Goal: Communication & Community: Answer question/provide support

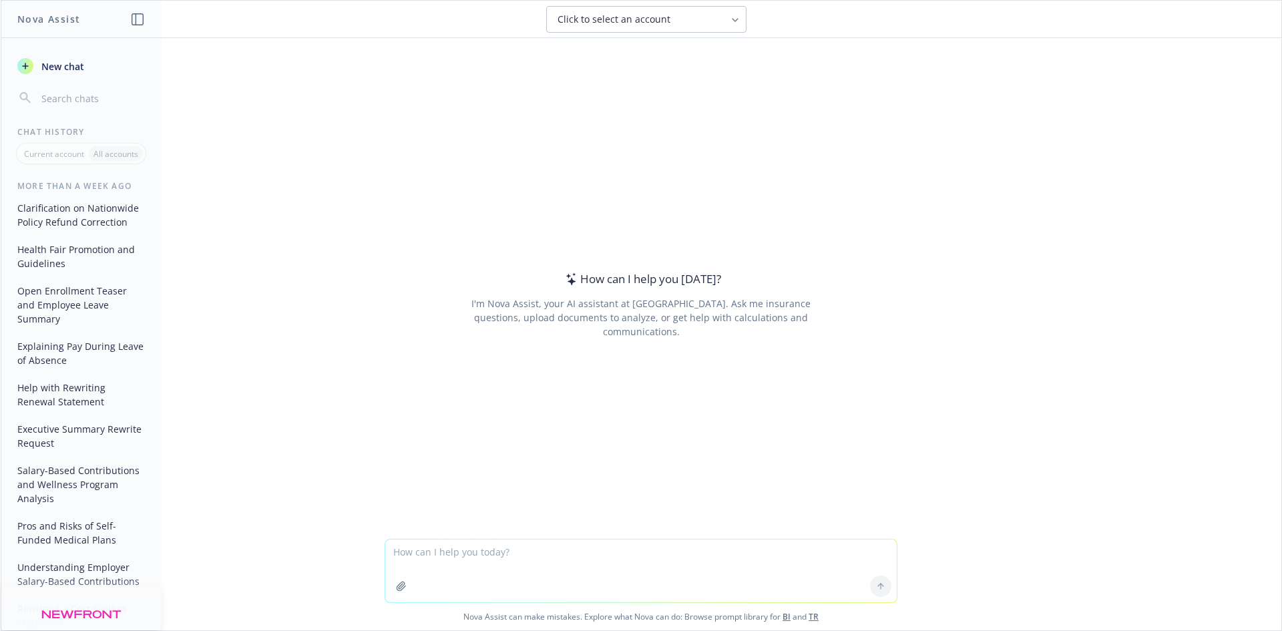
click at [593, 564] on textarea at bounding box center [641, 571] width 512 height 63
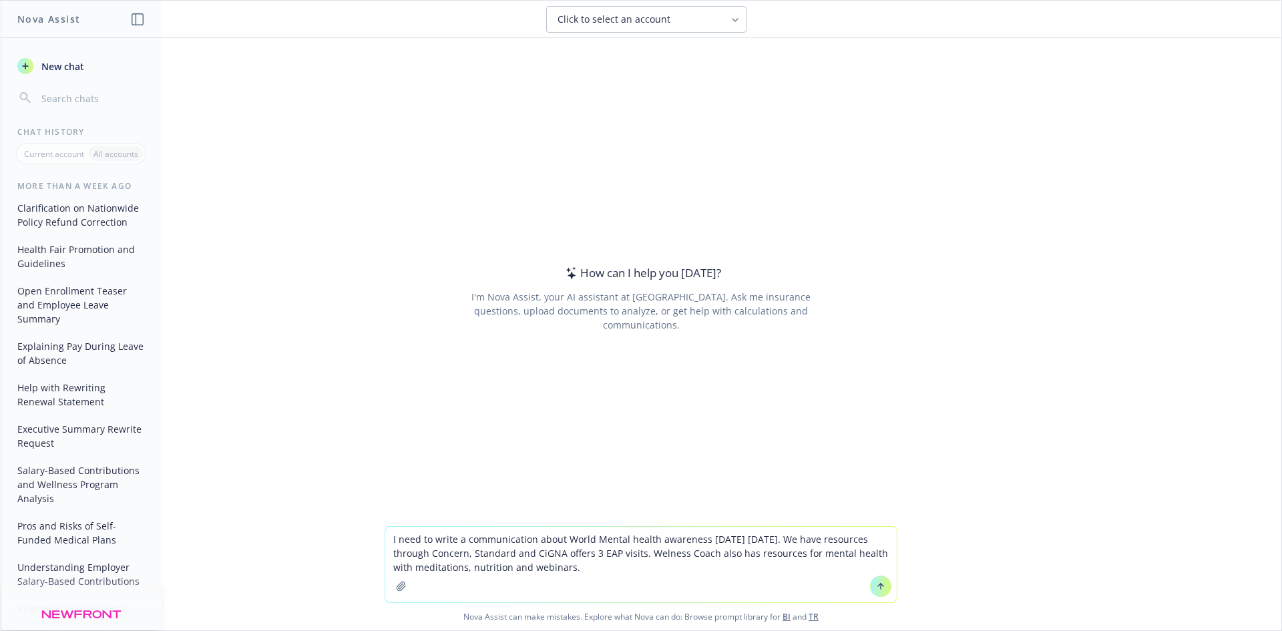
click at [656, 554] on textarea "I need to write a communication about World Mental health awareness [DATE] [DAT…" at bounding box center [641, 564] width 512 height 75
click at [536, 554] on textarea "I need to write a communication about World Mental health awareness [DATE] [DAT…" at bounding box center [641, 564] width 512 height 75
click at [620, 566] on textarea "I need to write a communication about World Mental health awareness [DATE] [DAT…" at bounding box center [641, 564] width 512 height 75
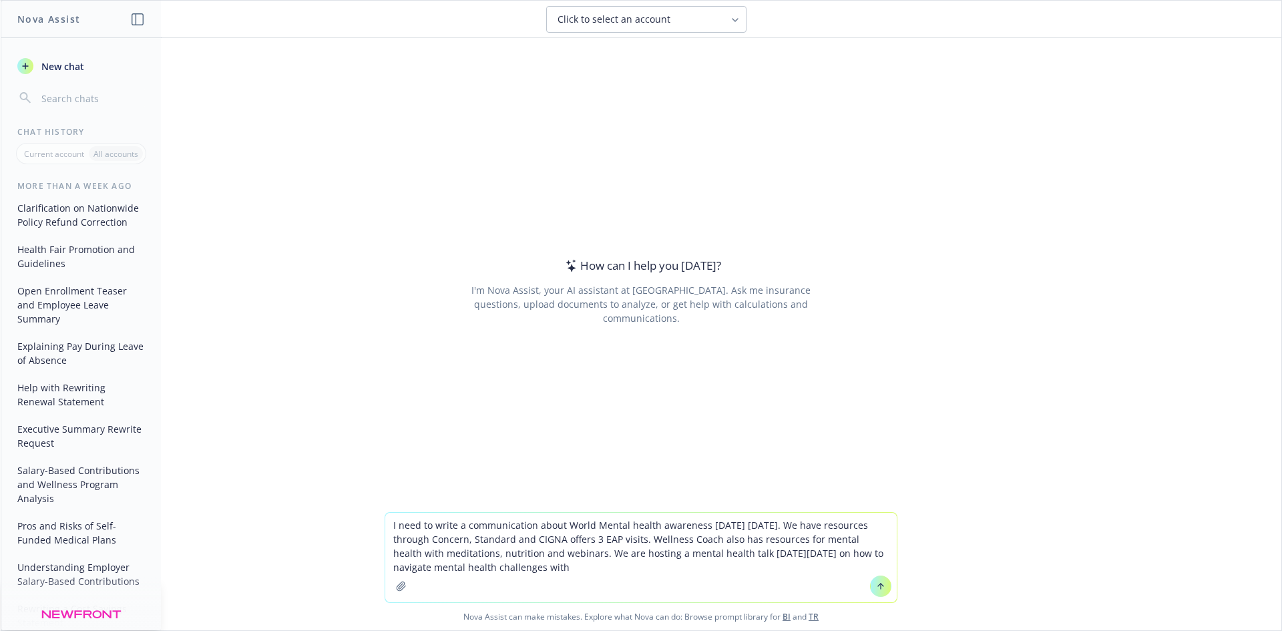
click at [616, 575] on textarea "I need to write a communication about World Mental health awareness [DATE] [DAT…" at bounding box center [641, 557] width 512 height 89
drag, startPoint x: 622, startPoint y: 571, endPoint x: 423, endPoint y: 572, distance: 199.0
click at [423, 572] on textarea "I need to write a communication about World Mental health awareness [DATE] [DAT…" at bounding box center [641, 557] width 512 height 89
click at [624, 588] on textarea "I need to write a communication about World Mental health awareness [DATE] [DAT…" at bounding box center [641, 557] width 512 height 89
drag, startPoint x: 618, startPoint y: 567, endPoint x: 387, endPoint y: 564, distance: 231.7
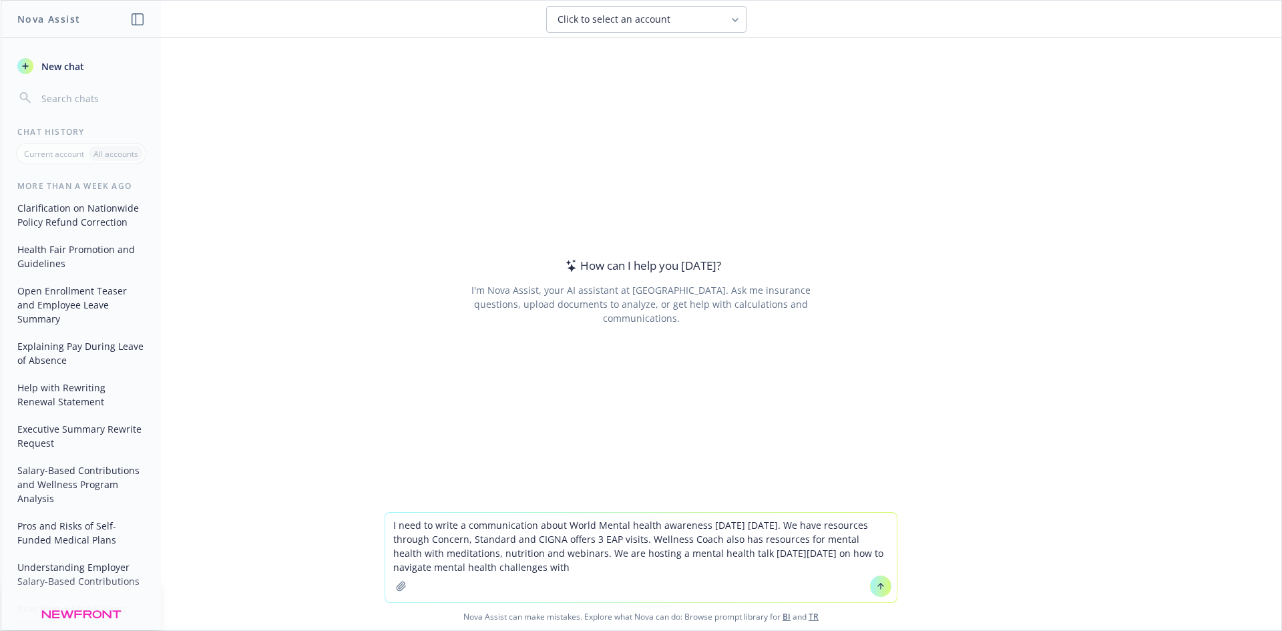
click at [387, 564] on textarea "I need to write a communication about World Mental health awareness [DATE] [DAT…" at bounding box center [641, 557] width 512 height 89
type textarea "I need to write a communication about World Mental health awareness [DATE] [DAT…"
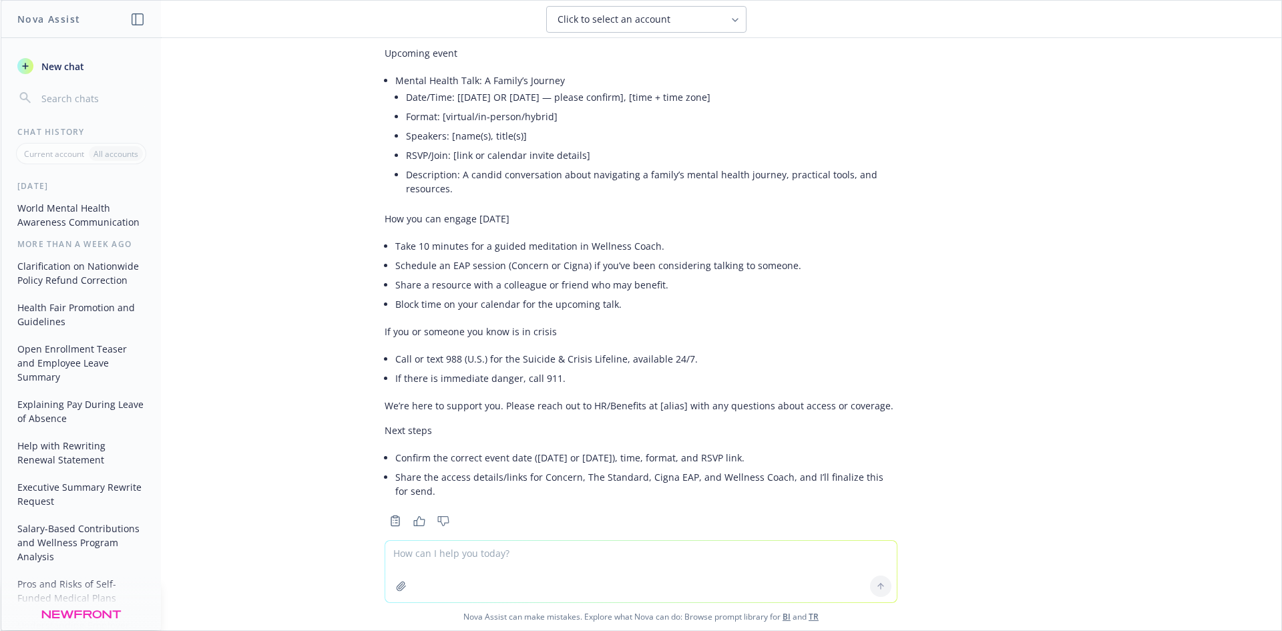
scroll to position [370, 0]
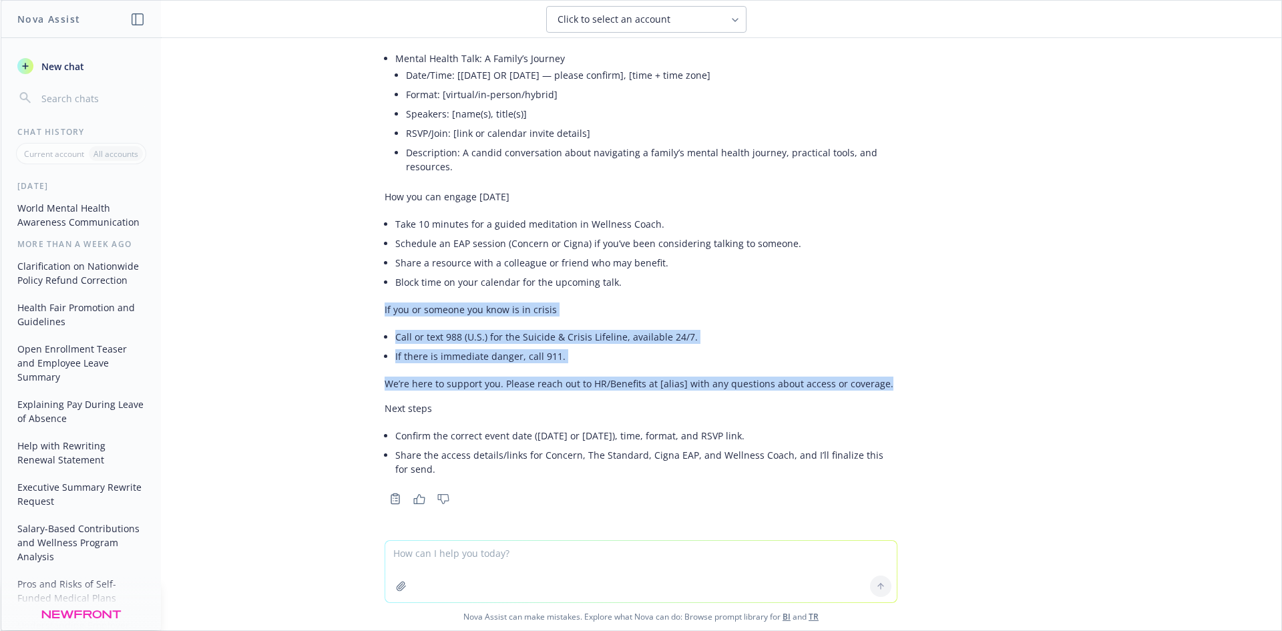
drag, startPoint x: 877, startPoint y: 383, endPoint x: 373, endPoint y: 310, distance: 508.7
click at [374, 310] on div "Thanks—happy to draft this. Quick date check: [DATE] is [DATE]. “[DATE]” would …" at bounding box center [641, 142] width 534 height 733
copy div "If you or someone you know is in crisis Call or text 988 (U.S.) for the Suicide…"
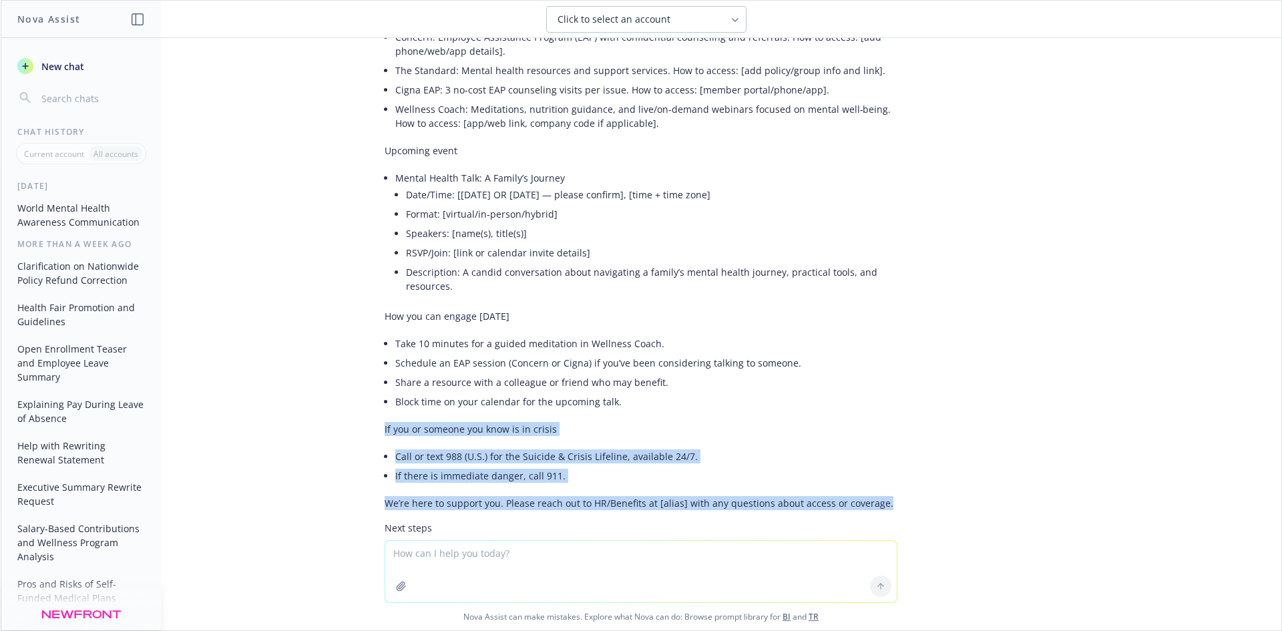
scroll to position [0, 0]
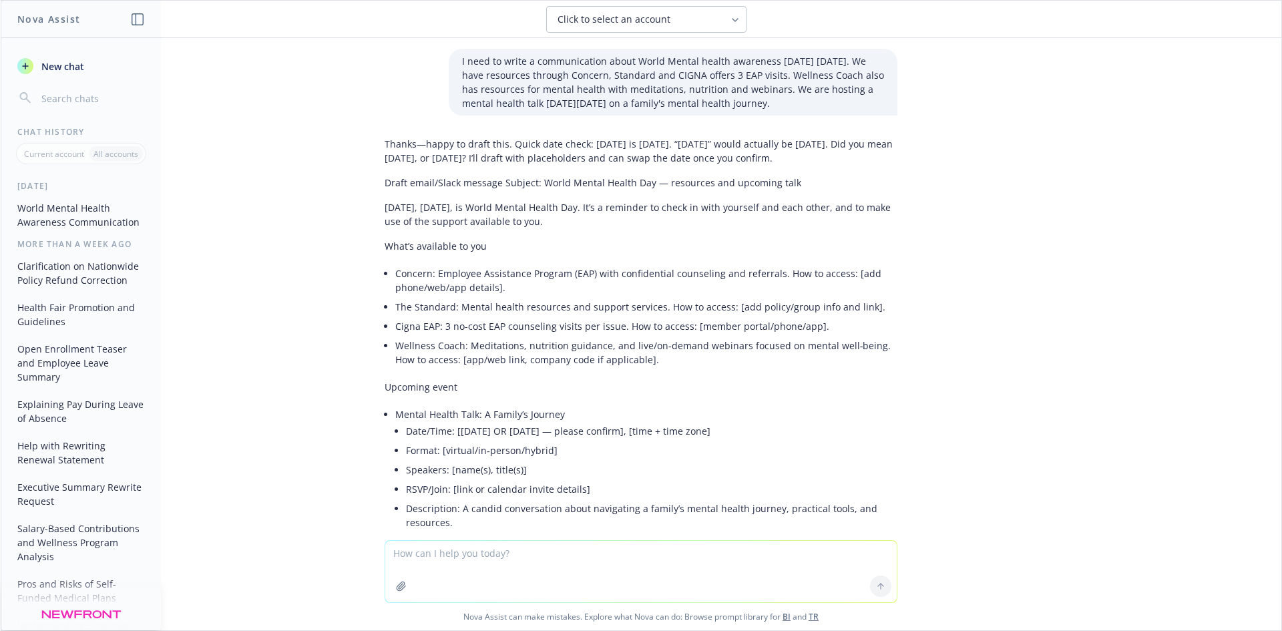
drag, startPoint x: 563, startPoint y: 236, endPoint x: 372, endPoint y: 220, distance: 191.7
click at [374, 220] on div "Thanks—happy to draft this. Quick date check: [DATE] is [DATE]. “[DATE]” would …" at bounding box center [641, 498] width 534 height 733
copy p "[DATE], [DATE], is World Mental Health Day. It’s a reminder to check in with yo…"
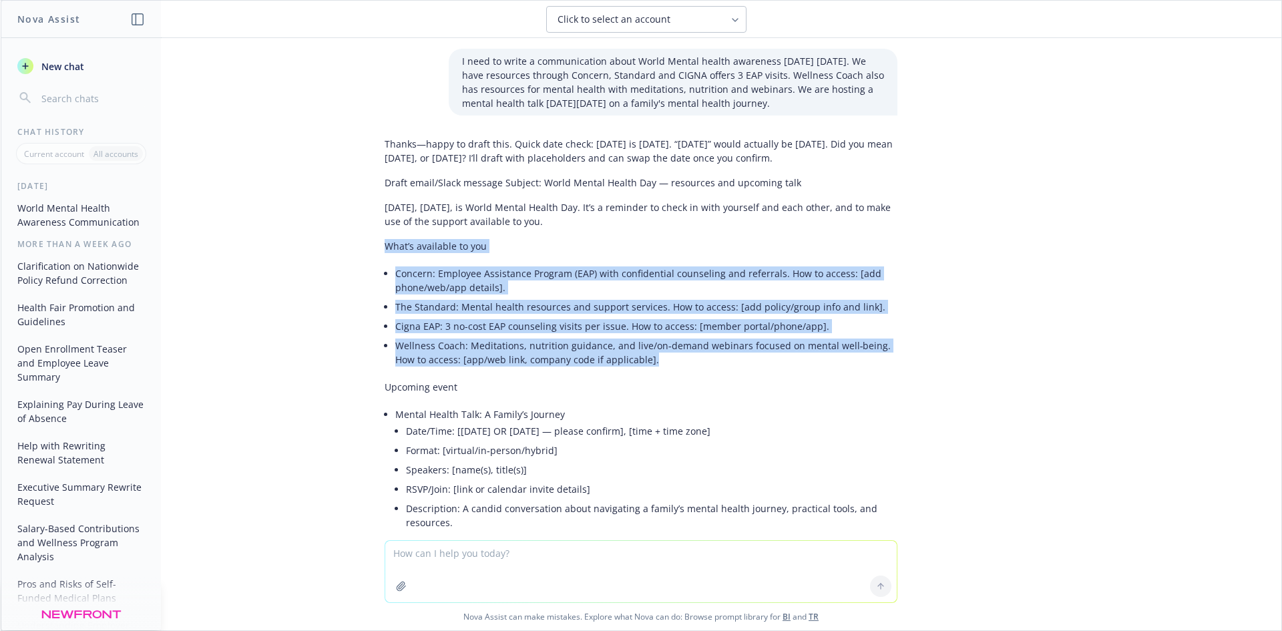
drag, startPoint x: 633, startPoint y: 377, endPoint x: 373, endPoint y: 258, distance: 286.6
click at [374, 258] on div "Thanks—happy to draft this. Quick date check: [DATE] is [DATE]. “[DATE]” would …" at bounding box center [641, 498] width 534 height 733
copy div "What’s available to you Concern: Employee Assistance Program (EAP) with confide…"
drag, startPoint x: 566, startPoint y: 228, endPoint x: 353, endPoint y: 227, distance: 213.0
click at [353, 227] on div "I need to write a communication about World Mental health awareness [DATE] [DAT…" at bounding box center [641, 289] width 1281 height 502
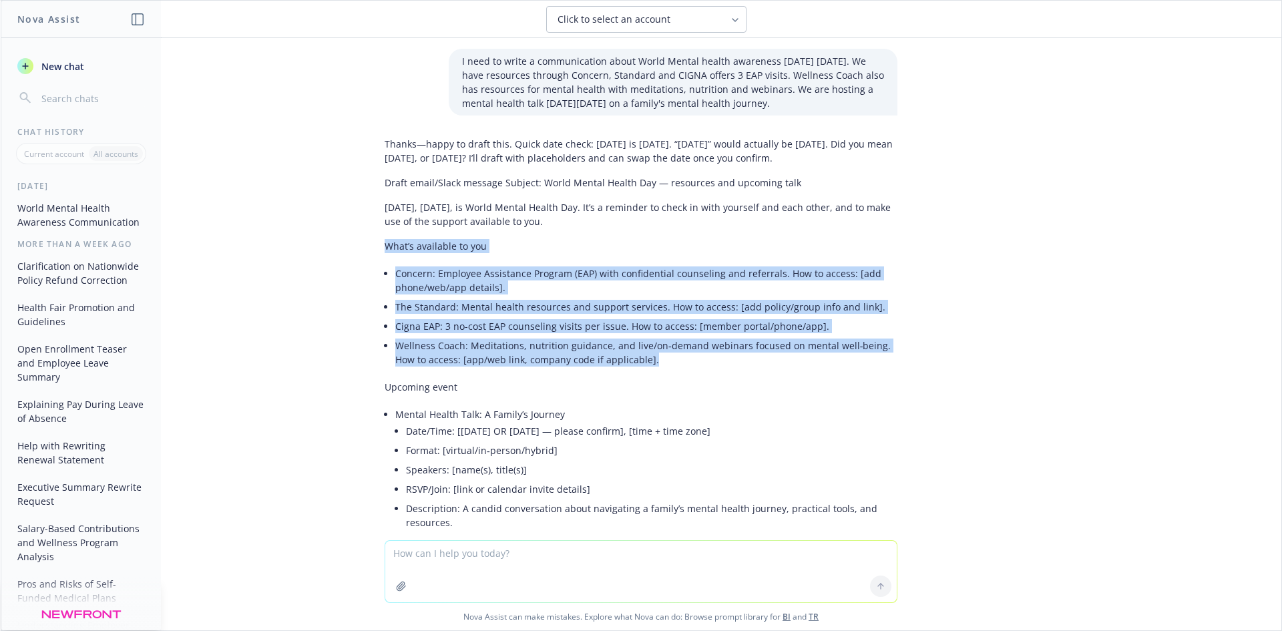
copy p "[DATE], [DATE], is World Mental Health Day. It’s a reminder to check in with yo…"
click at [640, 242] on div "Thanks—happy to draft this. Quick date check: [DATE] is [DATE]. “[DATE]” would …" at bounding box center [641, 486] width 513 height 709
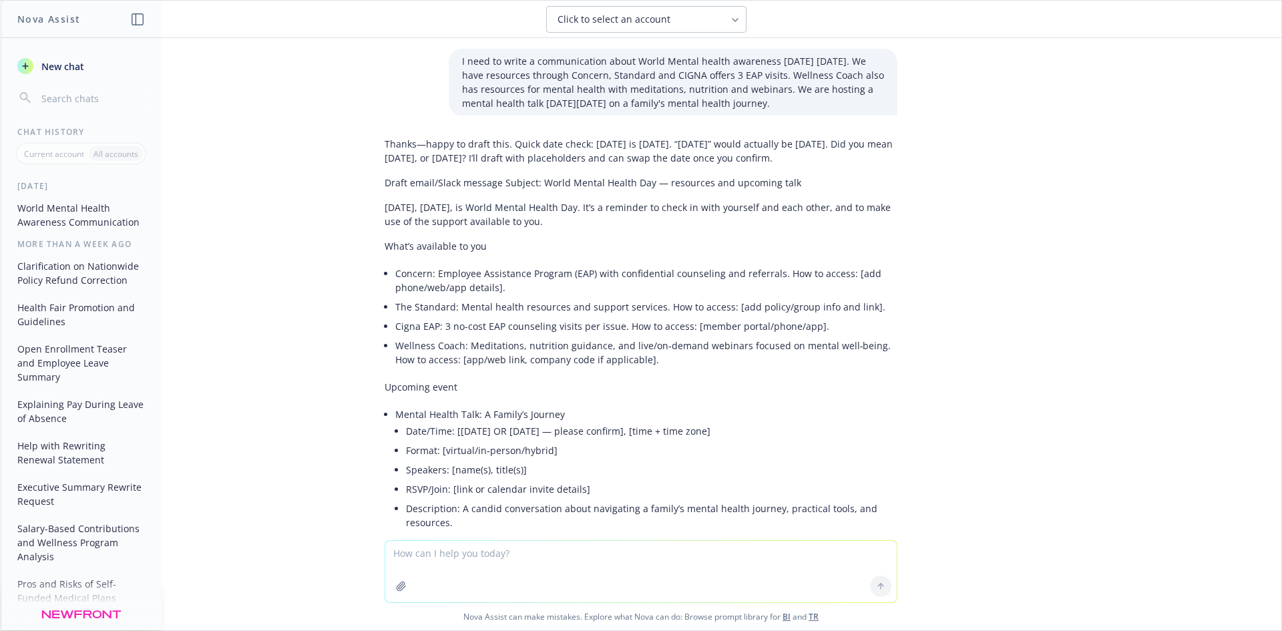
drag, startPoint x: 644, startPoint y: 236, endPoint x: 612, endPoint y: 220, distance: 35.8
click at [612, 220] on p "[DATE], [DATE], is World Mental Health Day. It’s a reminder to check in with yo…" at bounding box center [641, 214] width 513 height 28
copy p "It’s a reminder to check in with yourself and each other, and to make use of th…"
